Goal: Check status: Check status

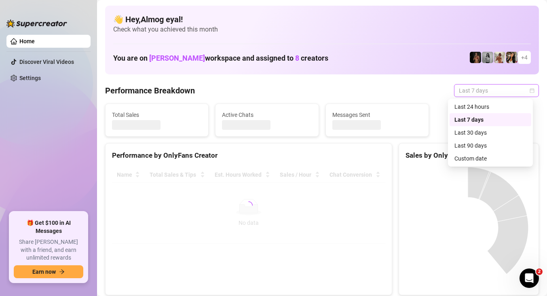
click at [482, 90] on span "Last 7 days" at bounding box center [496, 91] width 75 height 12
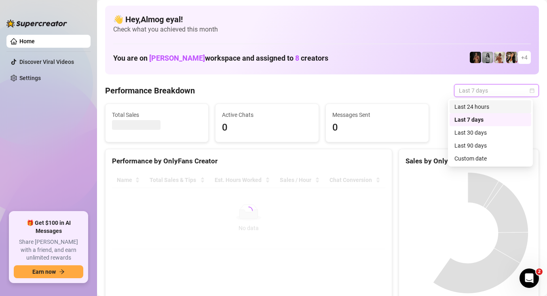
click at [491, 104] on div "Last 24 hours" at bounding box center [491, 106] width 72 height 9
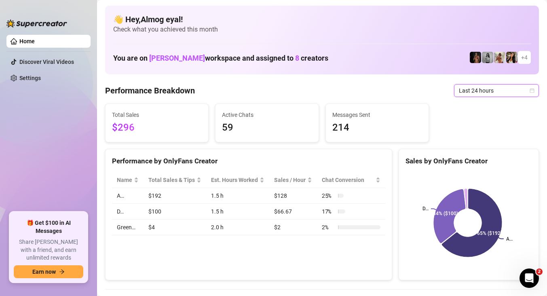
click at [471, 93] on span "Last 24 hours" at bounding box center [496, 91] width 75 height 12
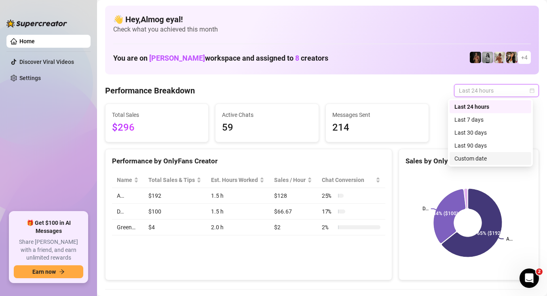
click at [475, 157] on div "Custom date" at bounding box center [491, 158] width 72 height 9
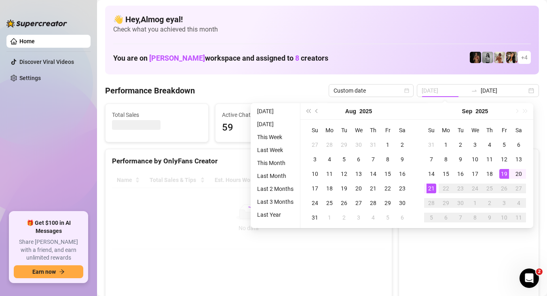
click at [500, 176] on div "19" at bounding box center [505, 174] width 10 height 10
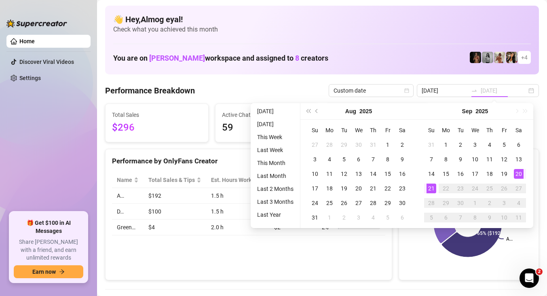
click at [434, 188] on div "21" at bounding box center [432, 189] width 10 height 10
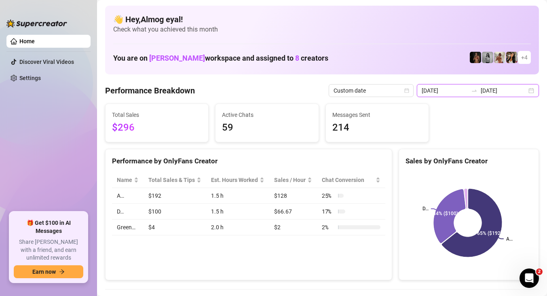
click at [453, 93] on input "[DATE]" at bounding box center [445, 90] width 46 height 9
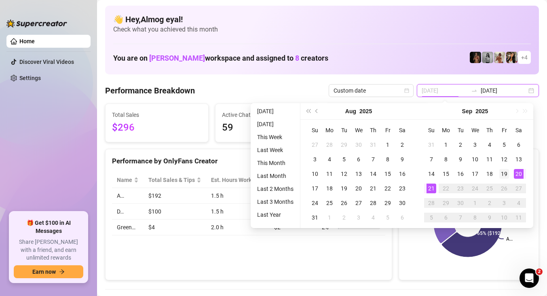
type input "[DATE]"
click at [505, 171] on div "19" at bounding box center [505, 174] width 10 height 10
type input "[DATE]"
click at [431, 186] on div "21" at bounding box center [432, 189] width 10 height 10
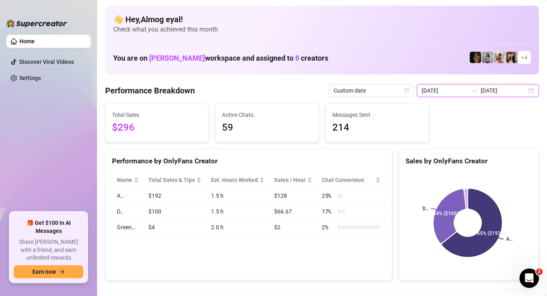
click at [458, 88] on input "[DATE]" at bounding box center [445, 90] width 46 height 9
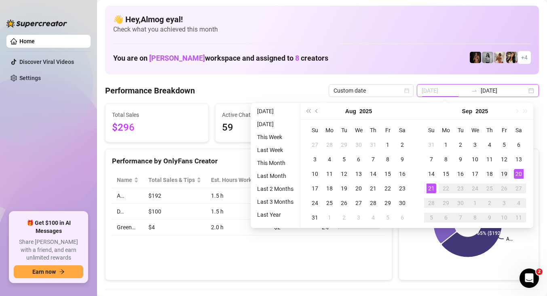
type input "[DATE]"
click at [508, 173] on div "19" at bounding box center [505, 174] width 10 height 10
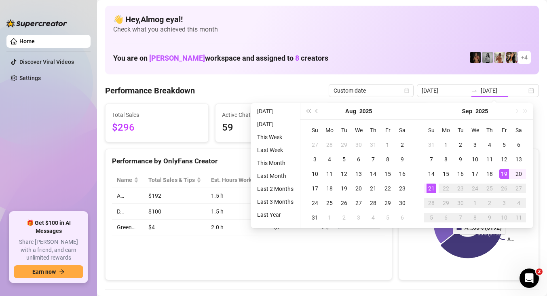
type input "[DATE]"
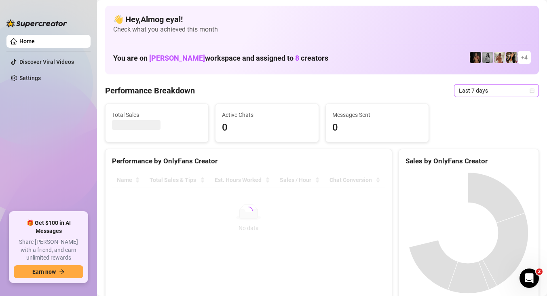
click at [483, 94] on span "Last 7 days" at bounding box center [496, 91] width 75 height 12
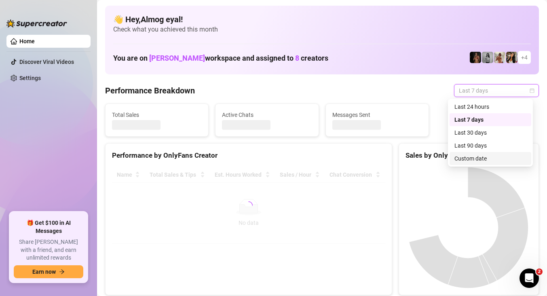
click at [485, 161] on div "Custom date" at bounding box center [491, 158] width 72 height 9
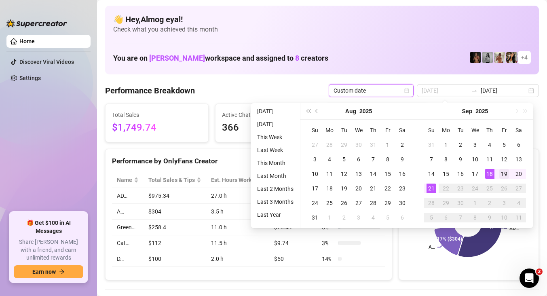
type input "[DATE]"
click at [502, 171] on div "19" at bounding box center [505, 174] width 10 height 10
type input "[DATE]"
click at [435, 188] on div "21" at bounding box center [432, 189] width 10 height 10
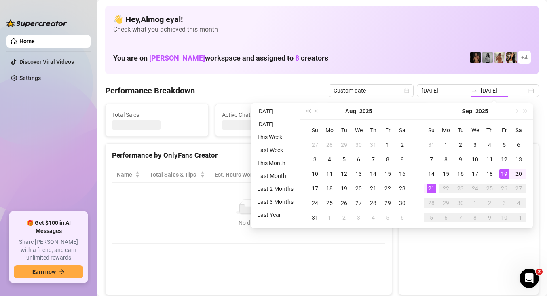
type input "[DATE]"
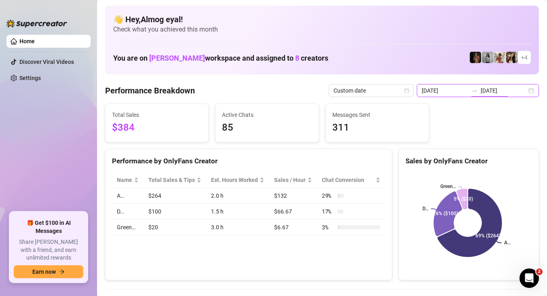
click at [488, 87] on input "[DATE]" at bounding box center [504, 90] width 46 height 9
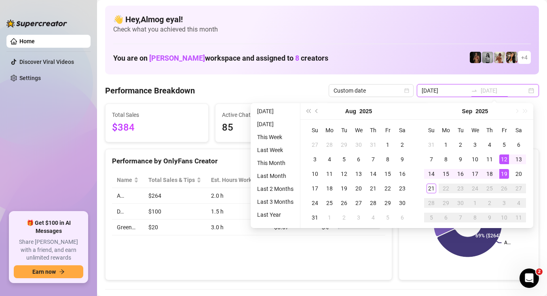
type input "[DATE]"
click at [430, 187] on div "21" at bounding box center [432, 189] width 10 height 10
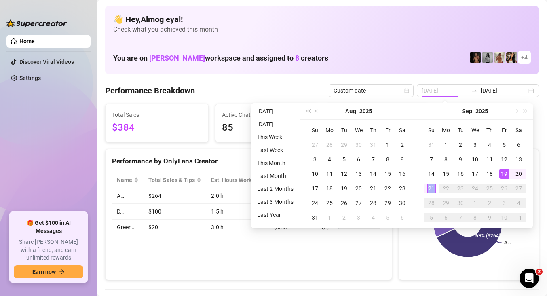
click at [430, 187] on div "21" at bounding box center [432, 189] width 10 height 10
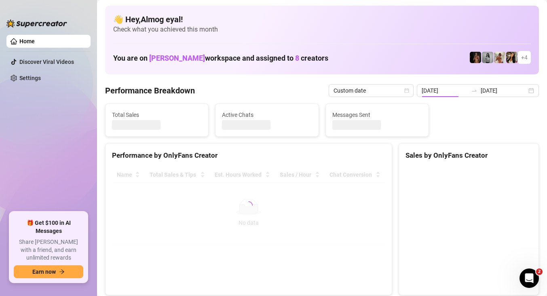
type input "[DATE]"
